Goal: Transaction & Acquisition: Purchase product/service

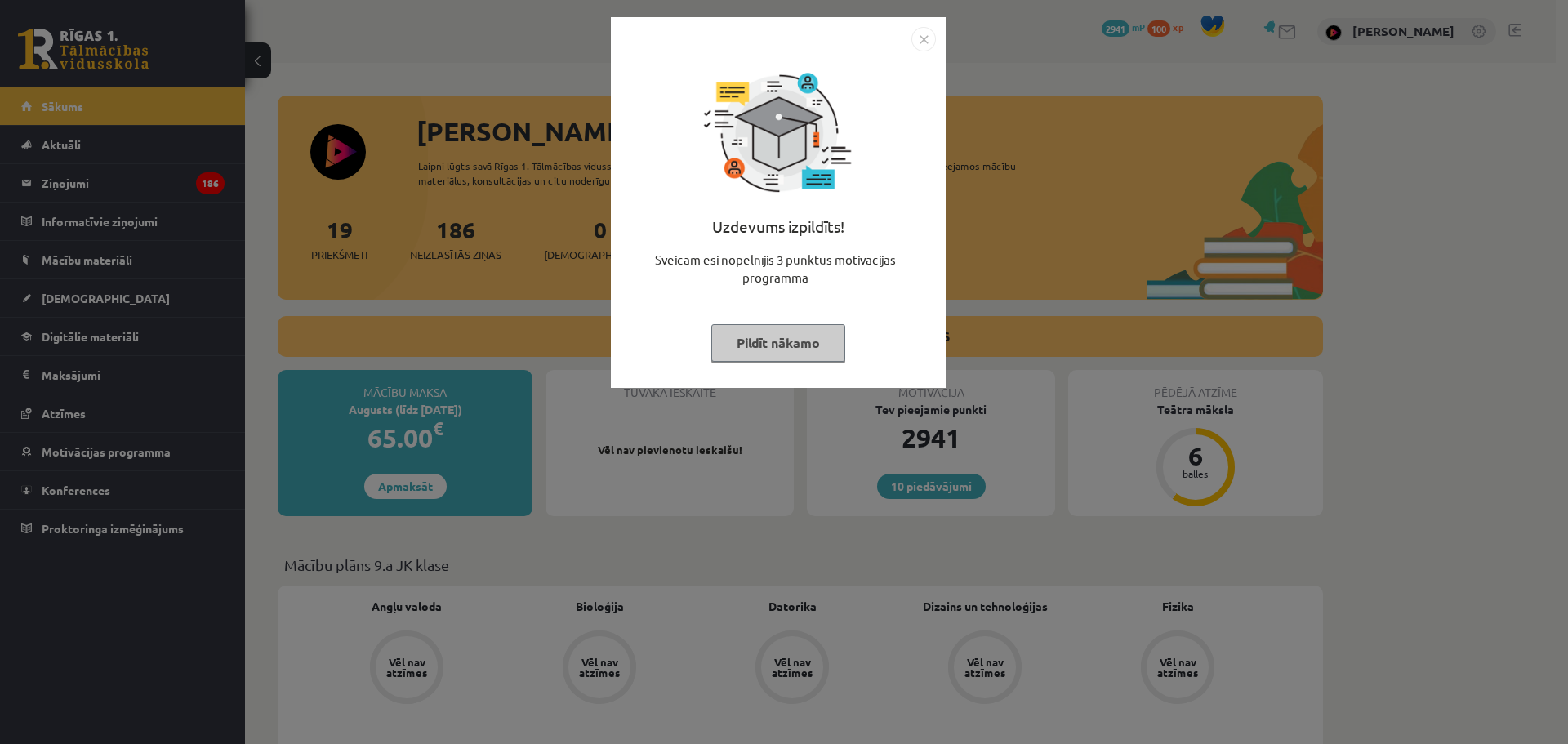
click at [798, 337] on button "Pildīt nākamo" at bounding box center [777, 343] width 134 height 37
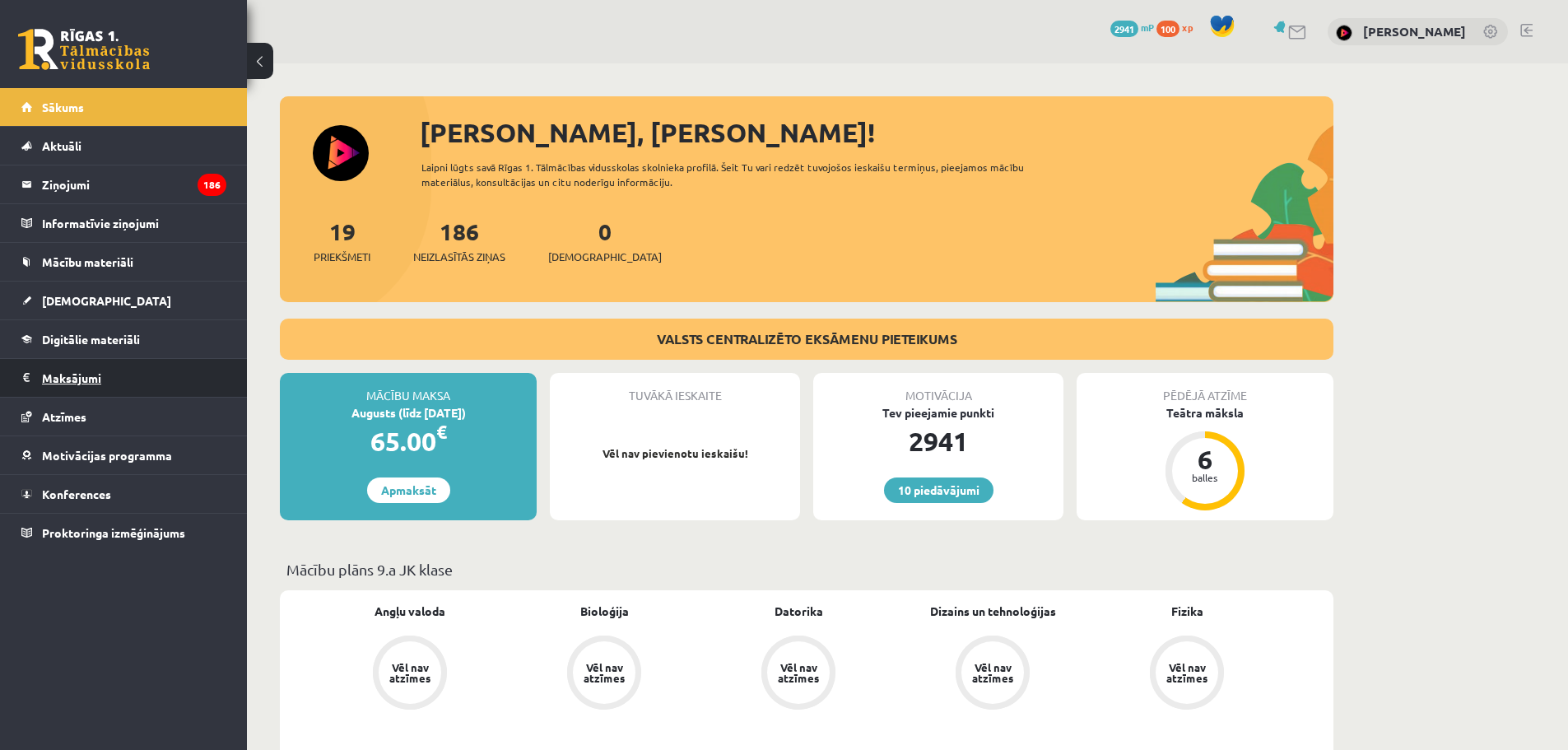
click at [87, 376] on legend "Maksājumi 0" at bounding box center [134, 378] width 185 height 38
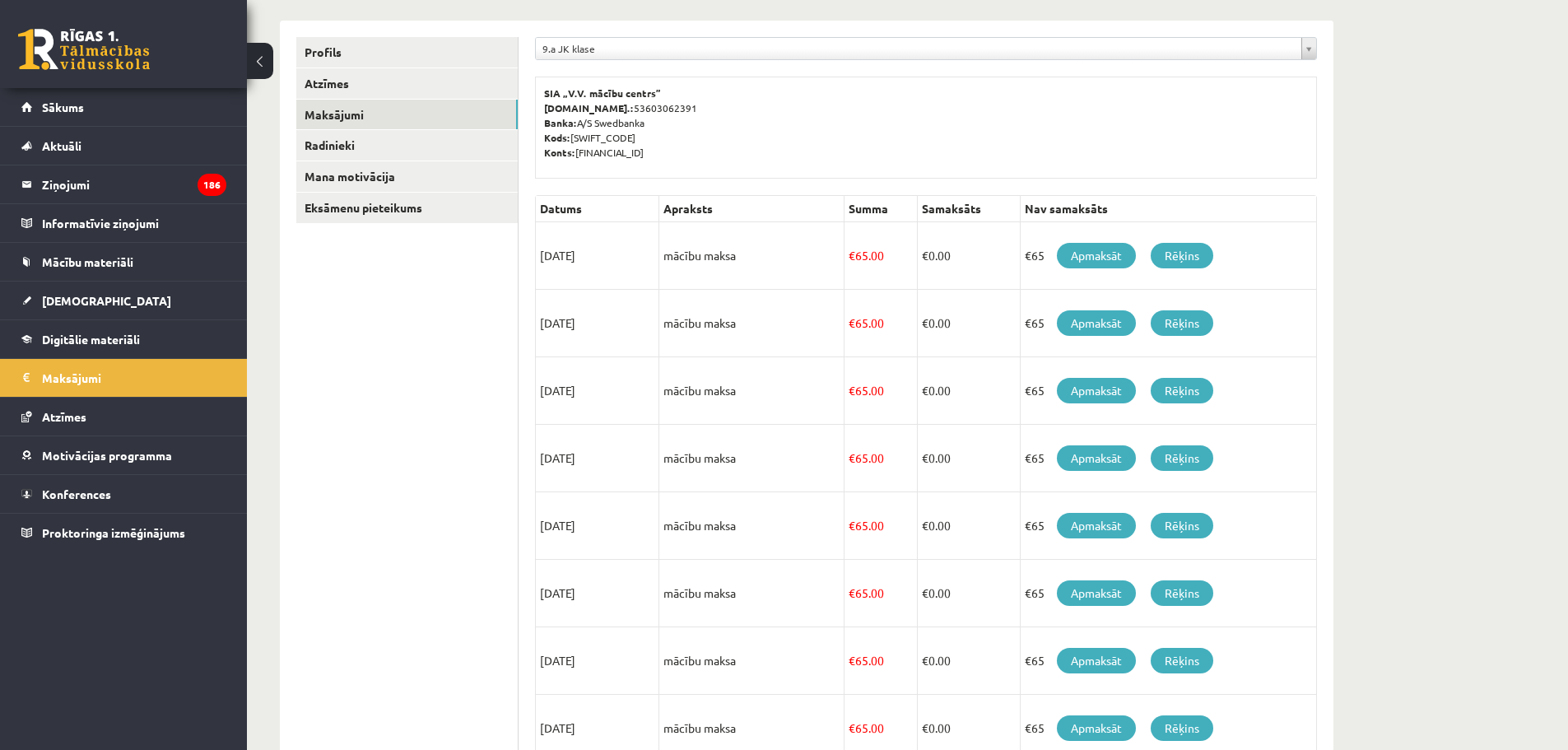
scroll to position [164, 0]
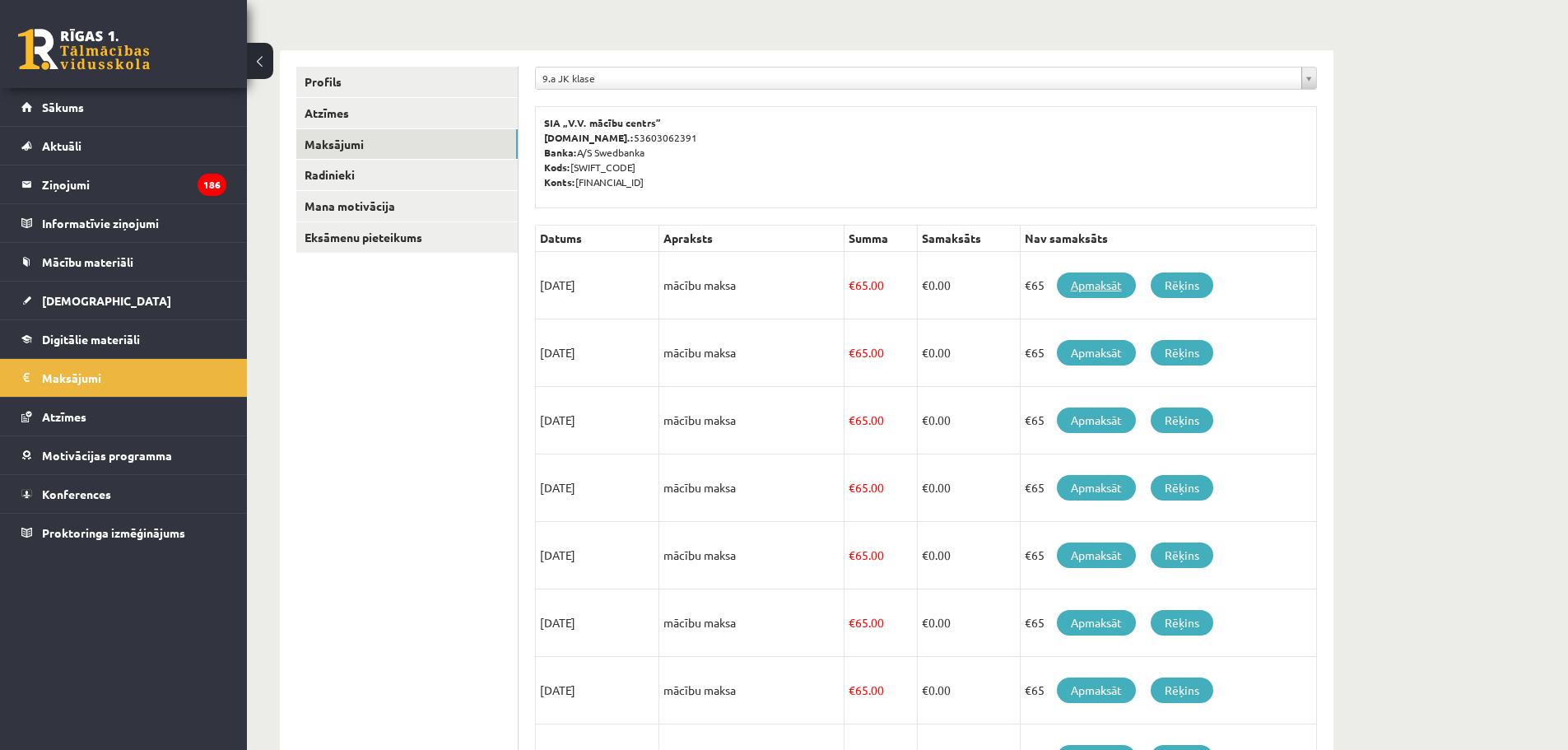
click at [1103, 277] on link "Apmaksāt" at bounding box center [1096, 285] width 79 height 26
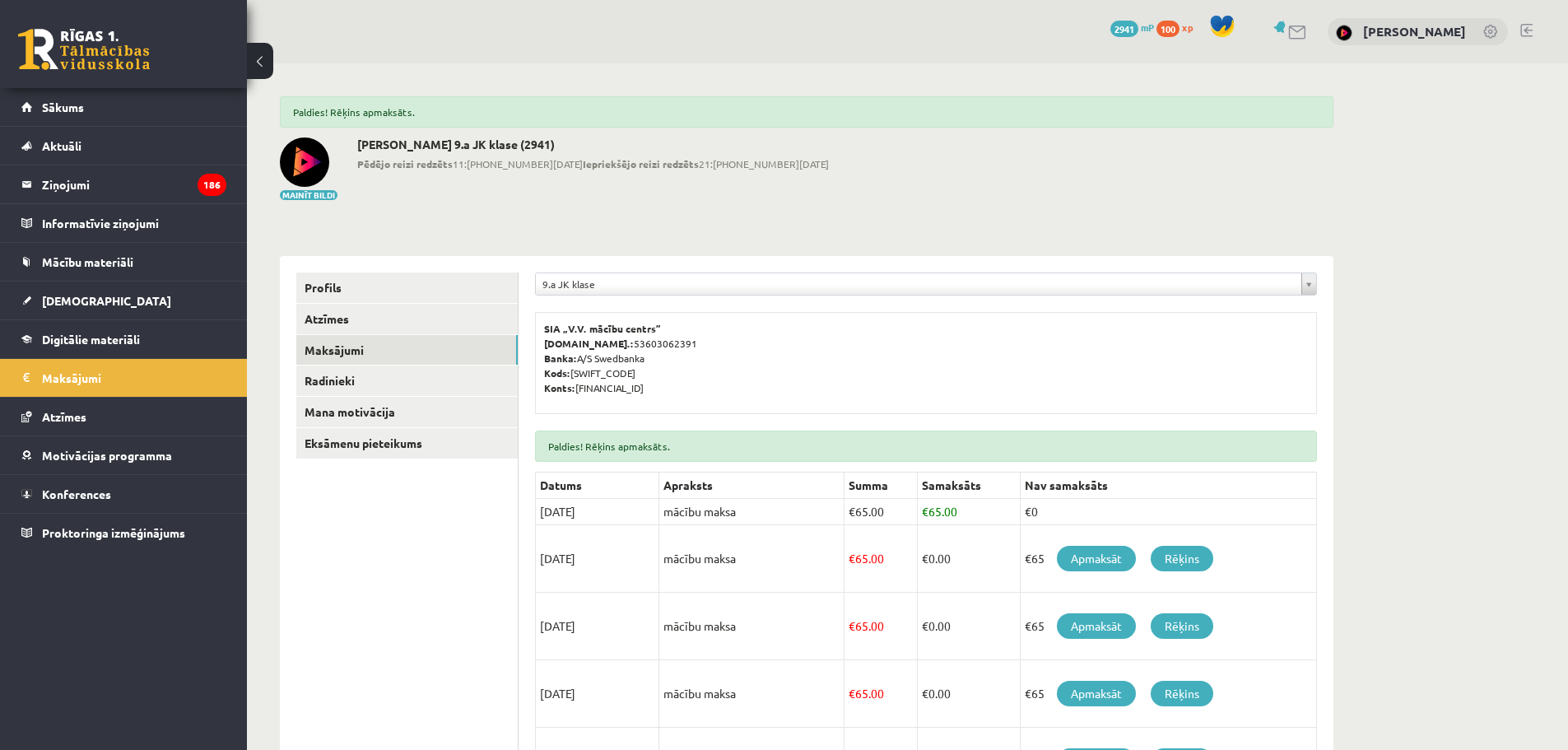
click at [952, 207] on div "**********" at bounding box center [807, 656] width 1119 height 1187
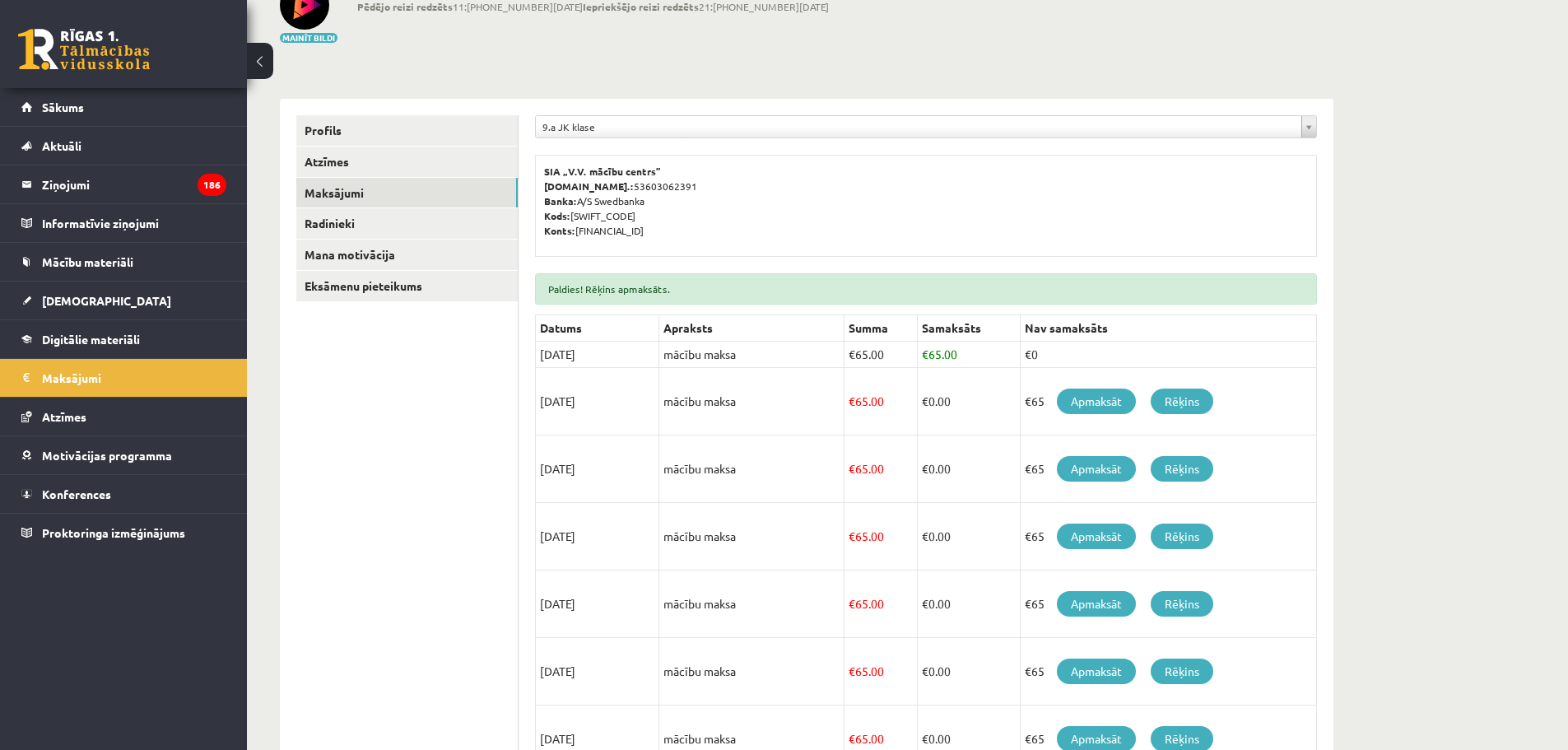
scroll to position [164, 0]
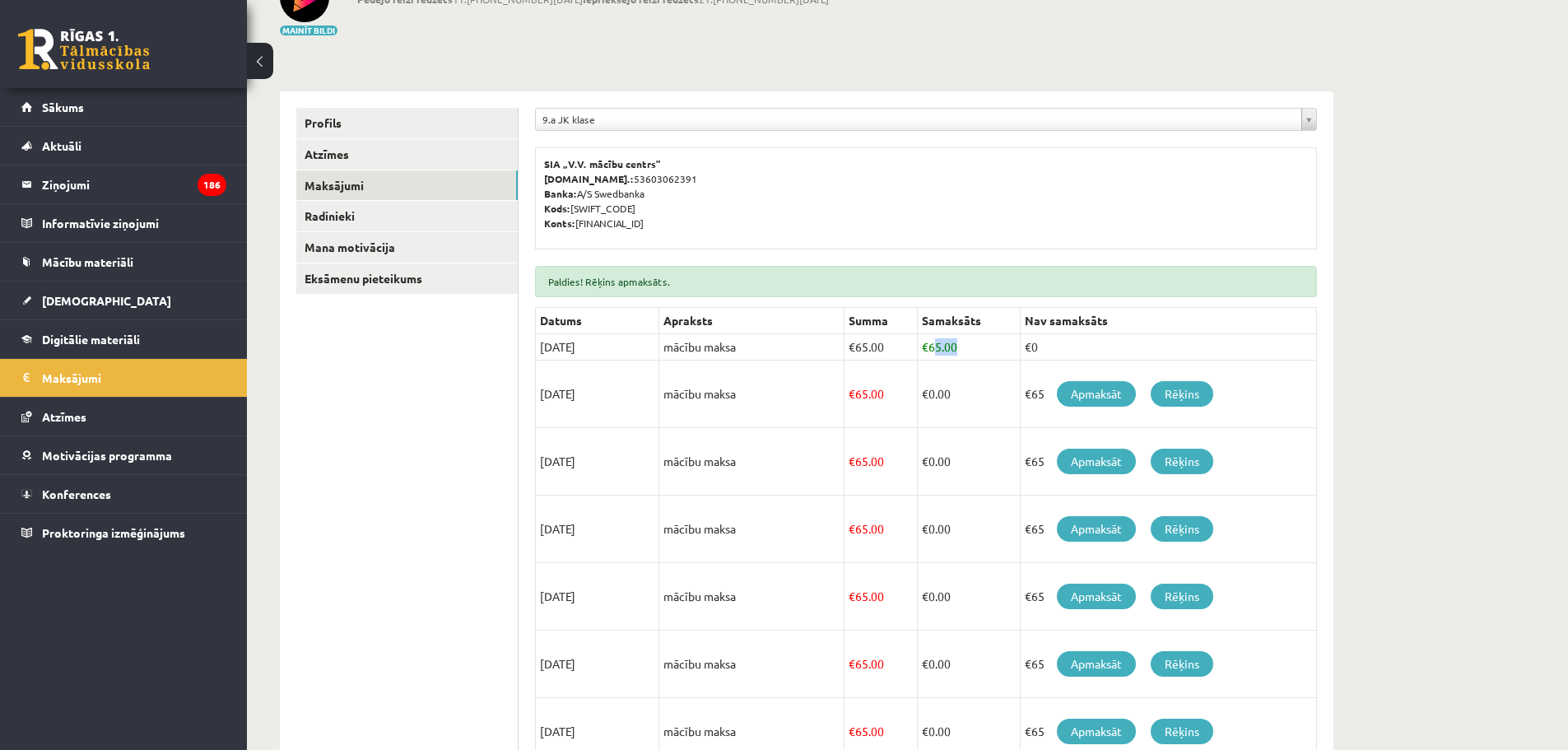
drag, startPoint x: 933, startPoint y: 339, endPoint x: 958, endPoint y: 338, distance: 25.0
click at [958, 338] on td "€ 65.00" at bounding box center [967, 347] width 103 height 27
